Goal: Task Accomplishment & Management: Use online tool/utility

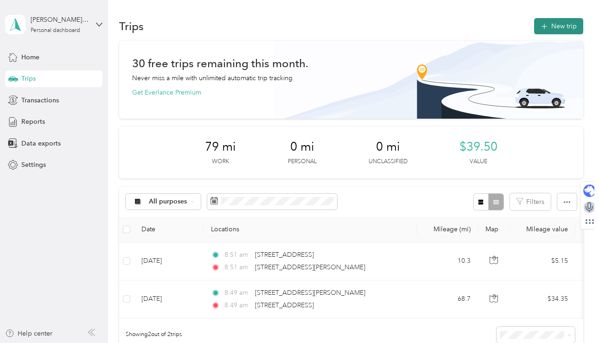
click at [572, 29] on button "New trip" at bounding box center [558, 26] width 49 height 16
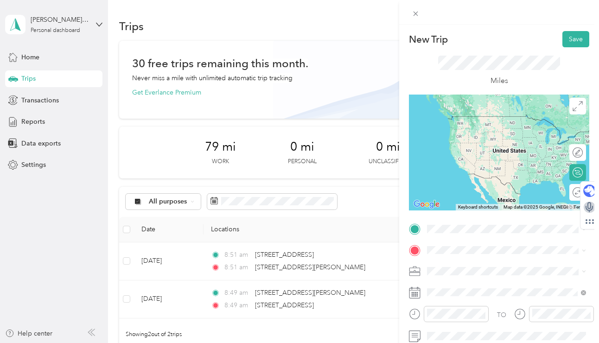
click at [473, 270] on span "[STREET_ADDRESS][PERSON_NAME][PERSON_NAME][US_STATE]" at bounding box center [514, 264] width 138 height 16
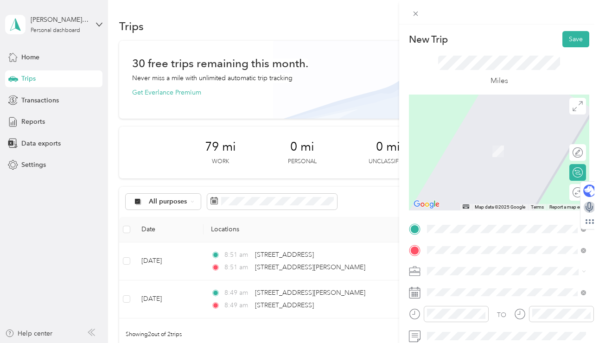
click at [504, 138] on span "[STREET_ADDRESS][US_STATE]" at bounding box center [491, 137] width 93 height 8
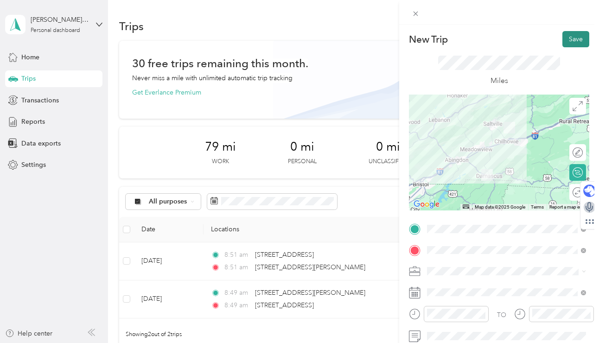
click at [573, 36] on button "Save" at bounding box center [575, 39] width 27 height 16
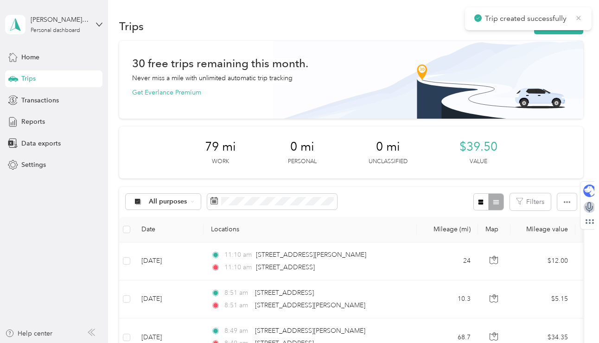
click at [577, 17] on icon at bounding box center [578, 18] width 7 height 8
click at [564, 28] on button "New trip" at bounding box center [558, 26] width 49 height 16
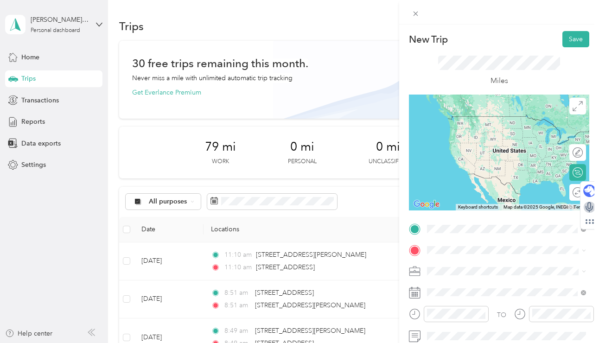
click at [509, 117] on span "[STREET_ADDRESS][US_STATE]" at bounding box center [491, 116] width 93 height 8
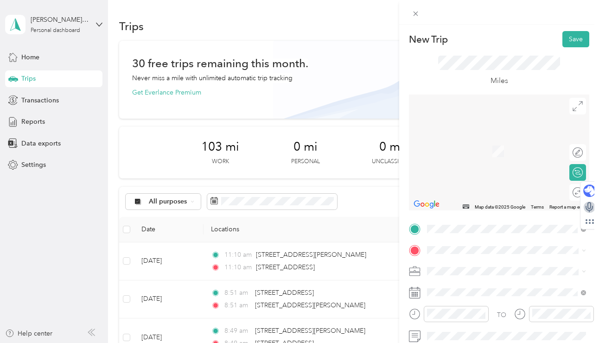
click at [481, 284] on span "[STREET_ADDRESS][US_STATE]" at bounding box center [491, 280] width 93 height 8
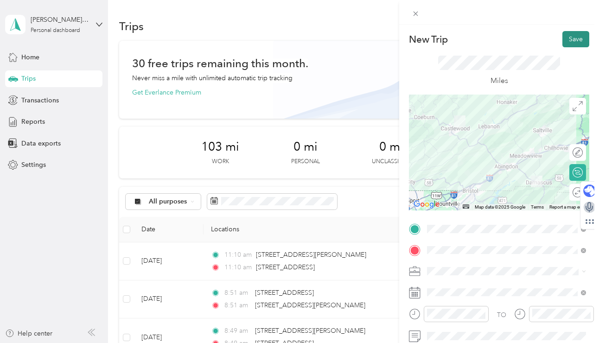
click at [577, 40] on button "Save" at bounding box center [575, 39] width 27 height 16
